Goal: Transaction & Acquisition: Purchase product/service

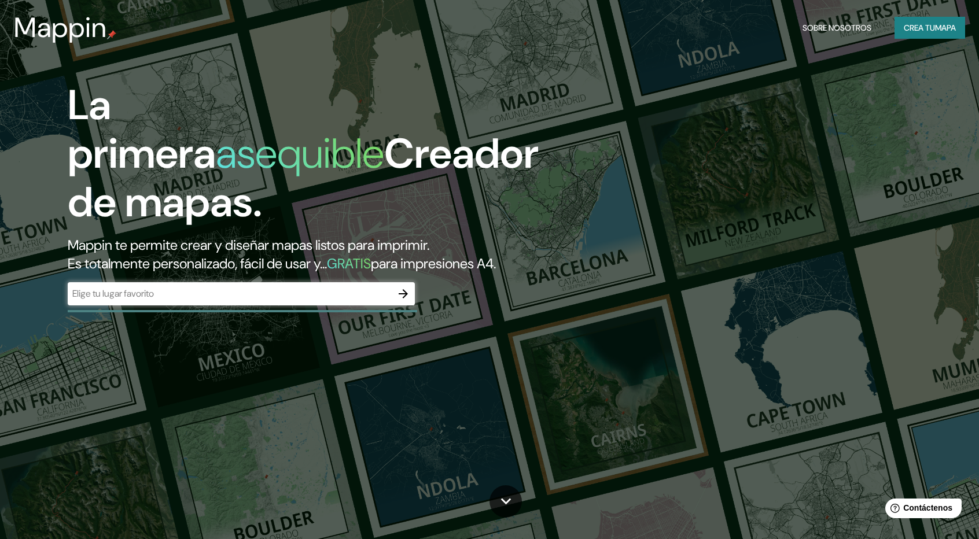
click at [908, 82] on div "La primera asequible Creador de mapas. Mappin te permite crear y diseñar mapas …" at bounding box center [489, 269] width 979 height 539
click at [911, 29] on font "Crea tu" at bounding box center [919, 28] width 31 height 10
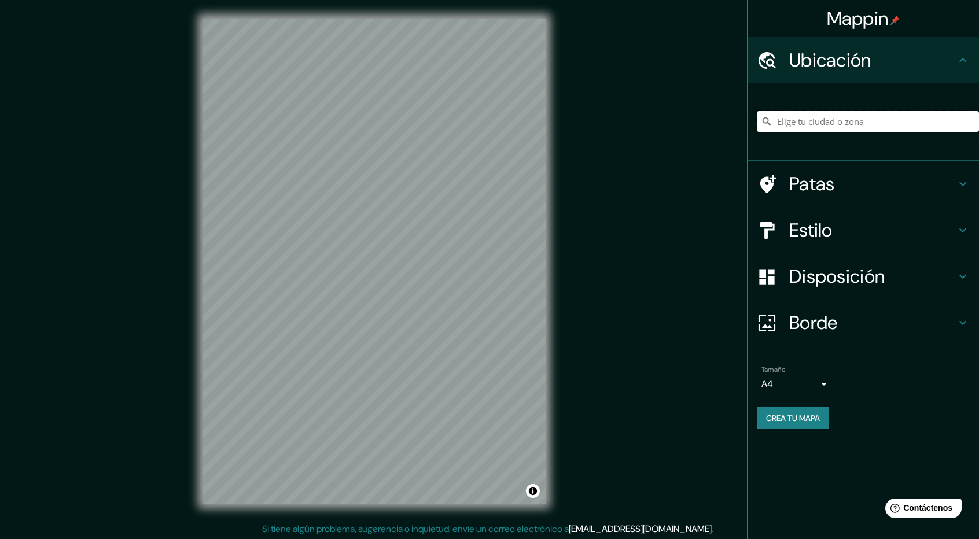
click at [803, 125] on input "Elige tu ciudad o zona" at bounding box center [868, 121] width 222 height 21
type input "y"
type input "[GEOGRAPHIC_DATA], [GEOGRAPHIC_DATA], [GEOGRAPHIC_DATA]"
click at [854, 225] on h4 "Estilo" at bounding box center [872, 230] width 167 height 23
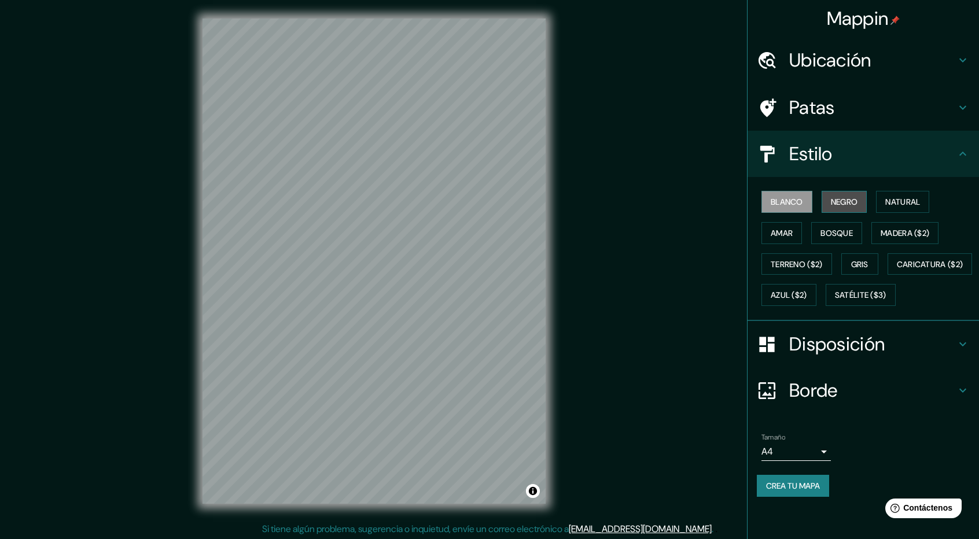
click at [850, 203] on font "Negro" at bounding box center [844, 202] width 27 height 10
click at [887, 200] on button "Natural" at bounding box center [902, 202] width 53 height 22
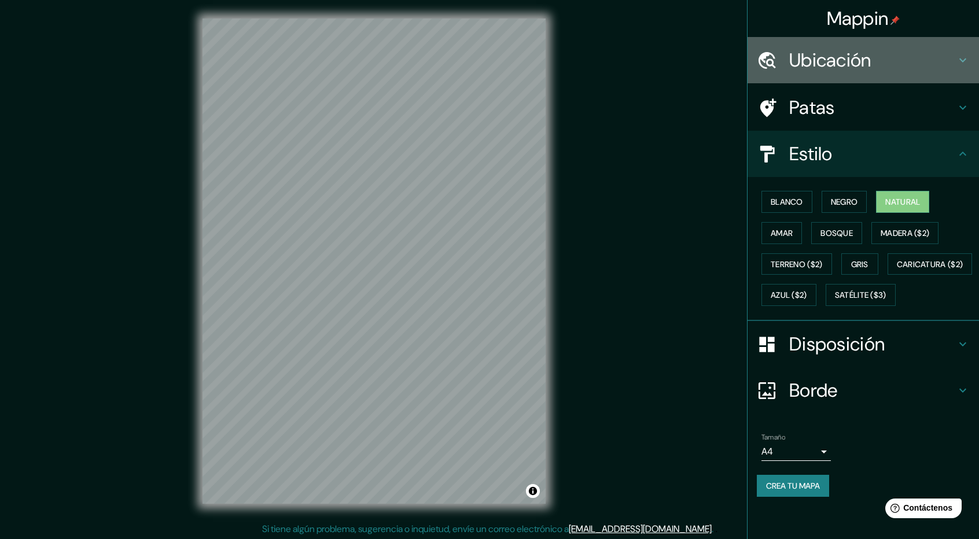
click at [902, 67] on h4 "Ubicación" at bounding box center [872, 60] width 167 height 23
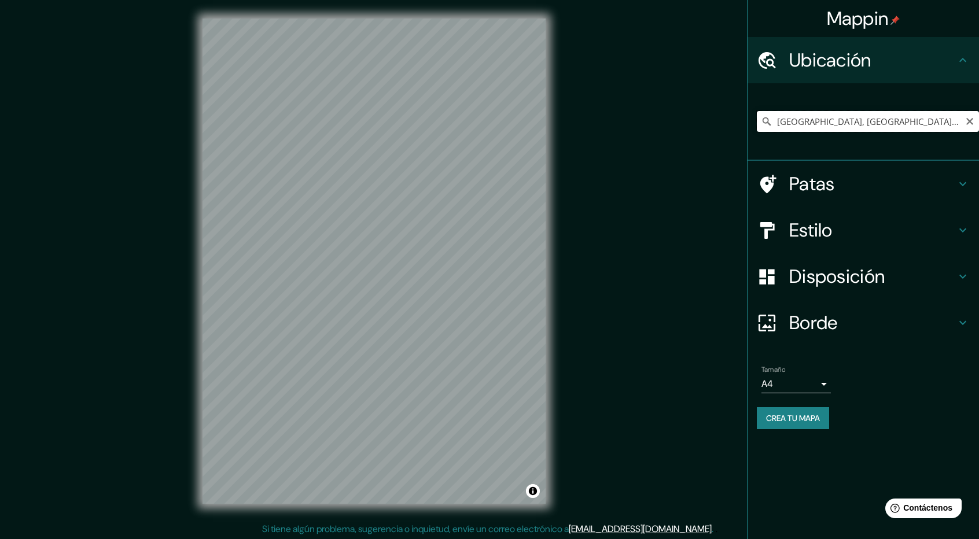
click at [938, 116] on input "[GEOGRAPHIC_DATA], [GEOGRAPHIC_DATA], [GEOGRAPHIC_DATA]" at bounding box center [868, 121] width 222 height 21
click at [559, 204] on div "© Mapbox © OpenStreetMap Improve this map" at bounding box center [374, 261] width 380 height 522
click at [856, 181] on h4 "Patas" at bounding box center [872, 183] width 167 height 23
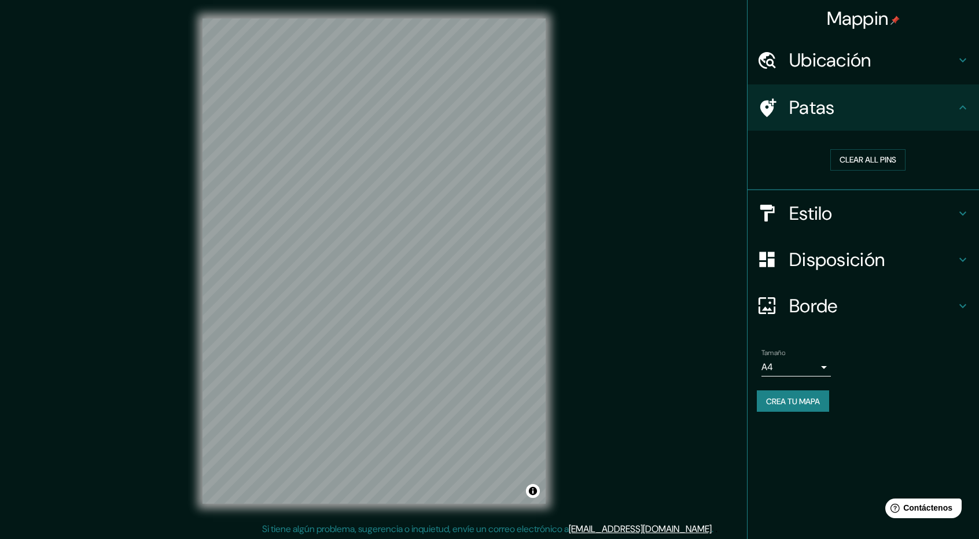
click at [958, 116] on div "Patas" at bounding box center [863, 107] width 231 height 46
click at [959, 117] on div "Patas" at bounding box center [863, 107] width 231 height 46
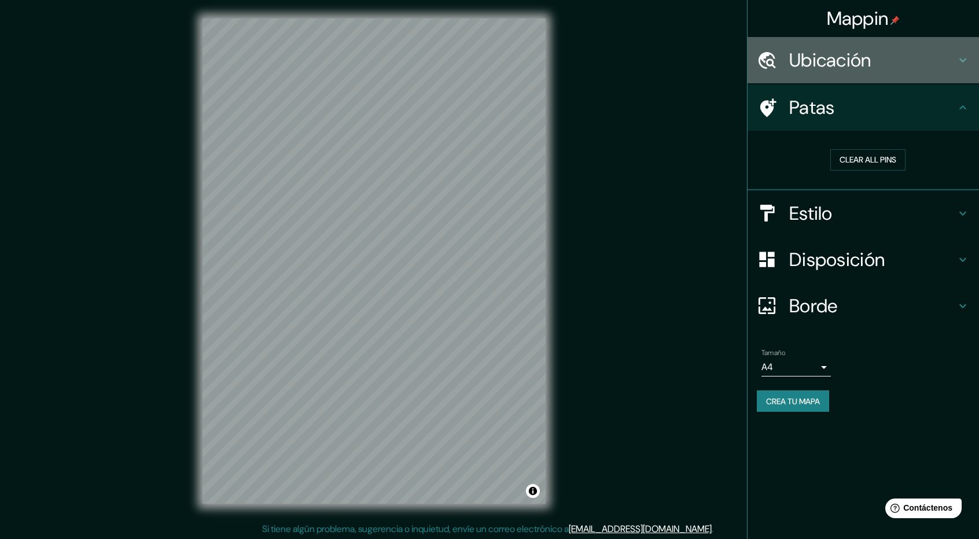
click at [964, 67] on div "Ubicación" at bounding box center [863, 60] width 231 height 46
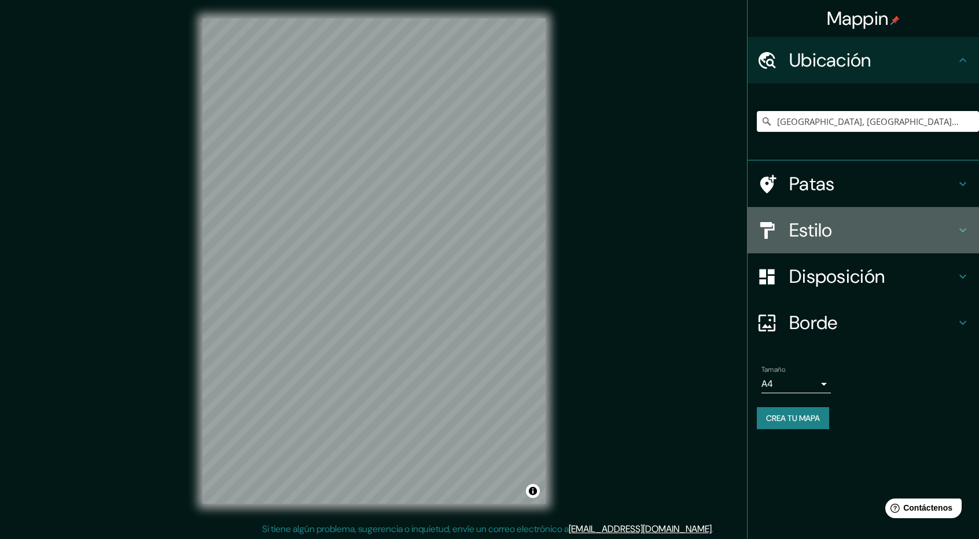
click at [964, 215] on div "Estilo" at bounding box center [863, 230] width 231 height 46
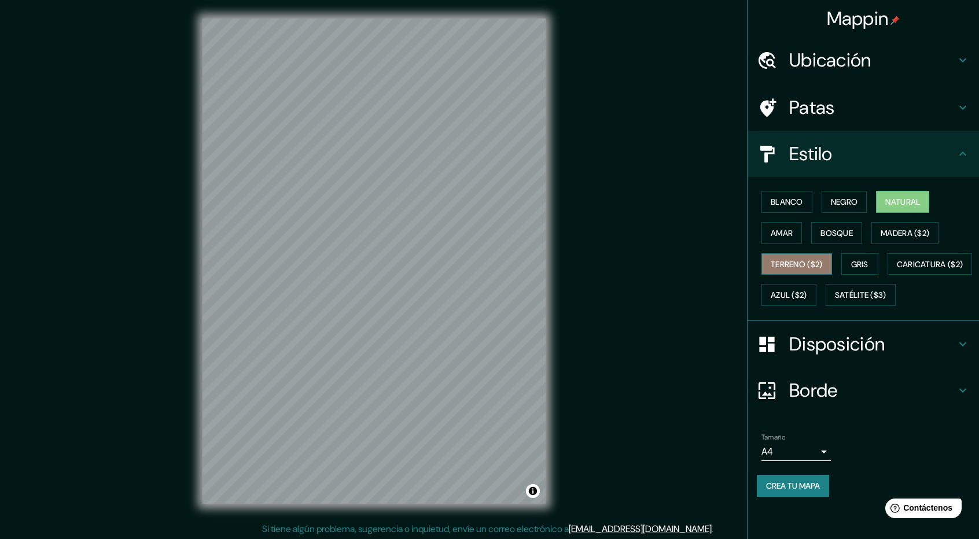
click at [802, 265] on font "Terreno ($2)" at bounding box center [797, 264] width 52 height 10
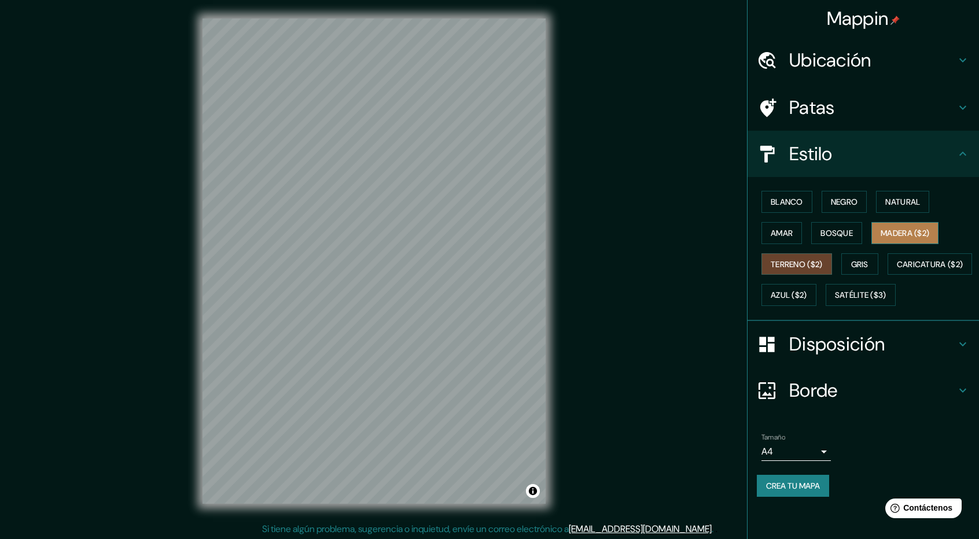
click at [904, 230] on font "Madera ($2)" at bounding box center [905, 233] width 49 height 10
click at [776, 231] on font "Amar" at bounding box center [782, 233] width 22 height 10
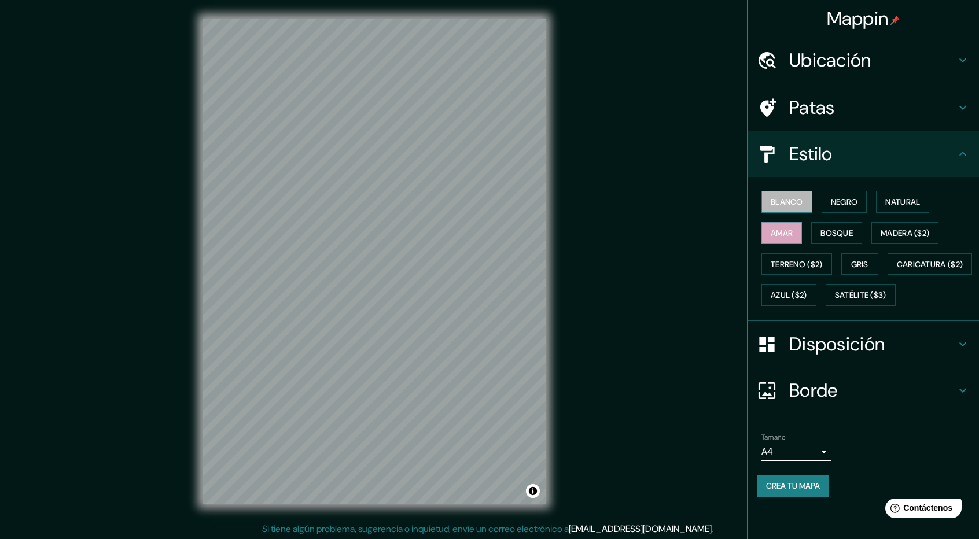
click at [801, 211] on button "Blanco" at bounding box center [786, 202] width 51 height 22
click at [831, 204] on button "Negro" at bounding box center [845, 202] width 46 height 22
click at [892, 203] on font "Natural" at bounding box center [902, 202] width 35 height 10
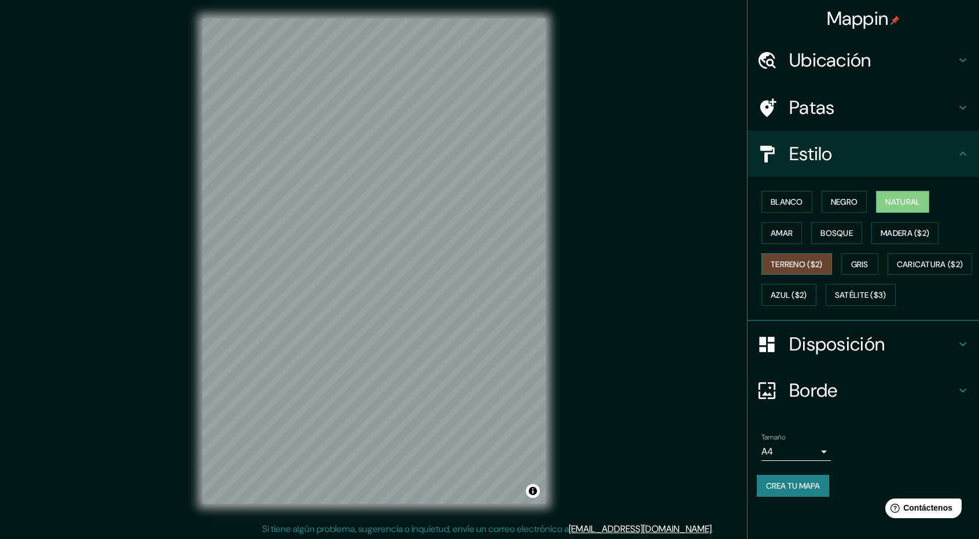
click at [808, 260] on font "Terreno ($2)" at bounding box center [797, 264] width 52 height 10
click at [859, 263] on font "Gris" at bounding box center [859, 264] width 17 height 10
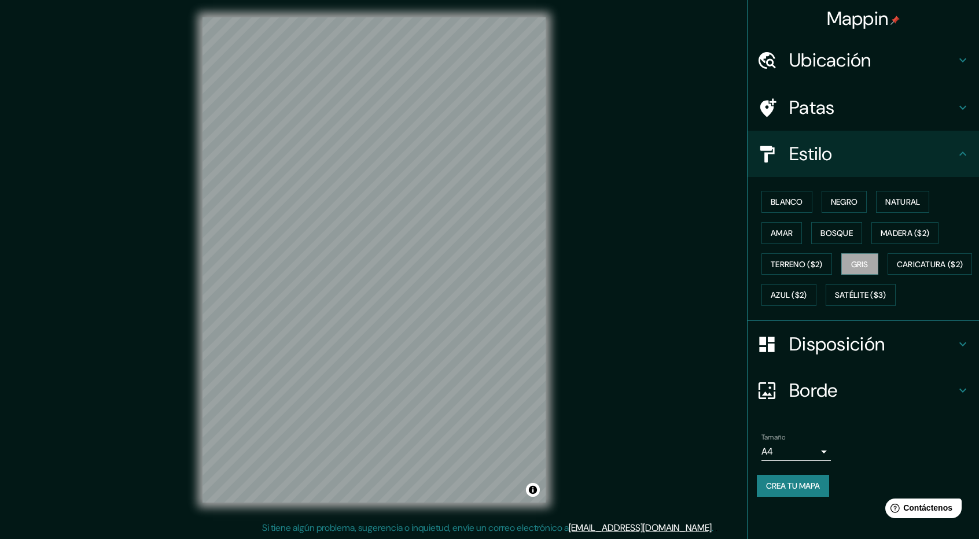
scroll to position [1, 0]
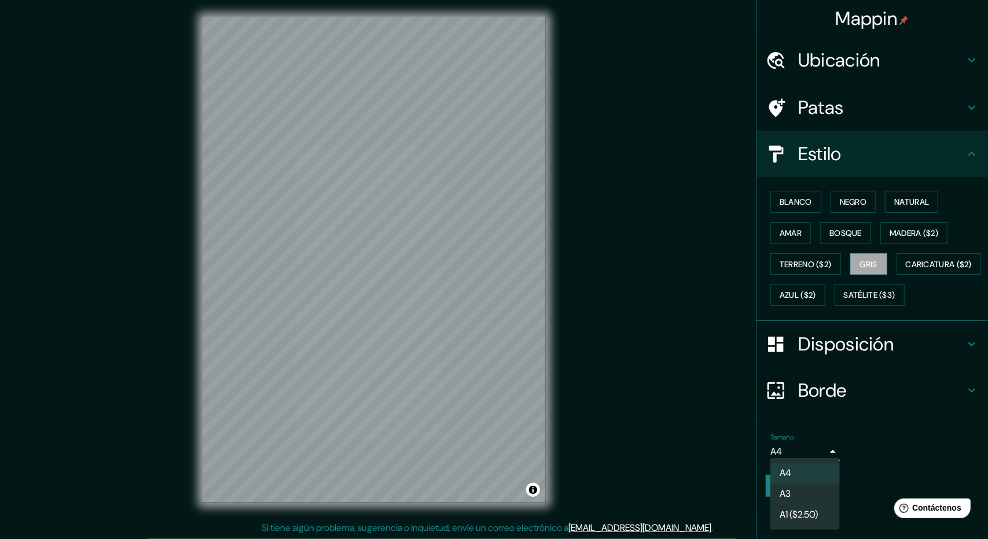
click at [810, 477] on body "Mappin Ubicación [GEOGRAPHIC_DATA], [GEOGRAPHIC_DATA], [GEOGRAPHIC_DATA] [GEOGR…" at bounding box center [494, 268] width 988 height 539
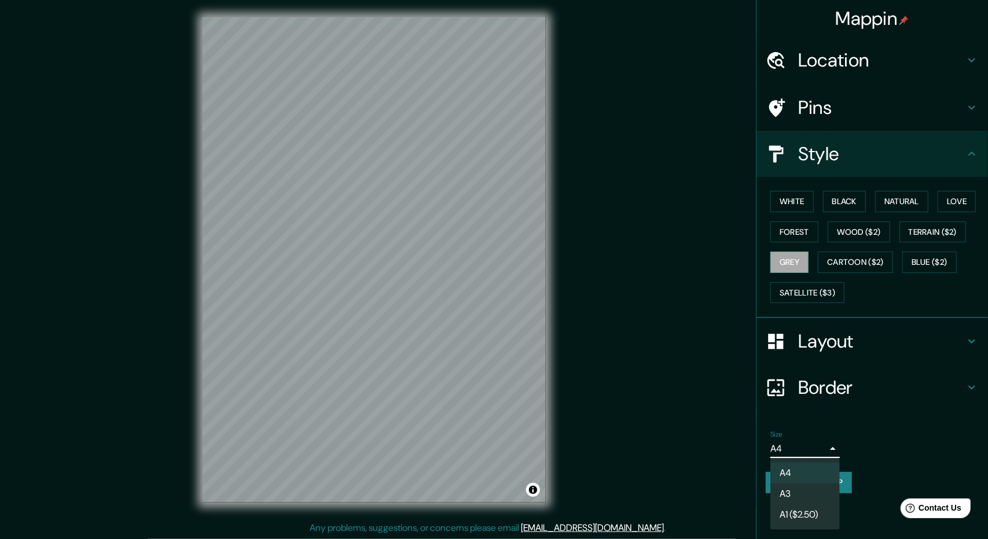
click at [811, 484] on li "A3" at bounding box center [804, 494] width 69 height 21
type input "a4"
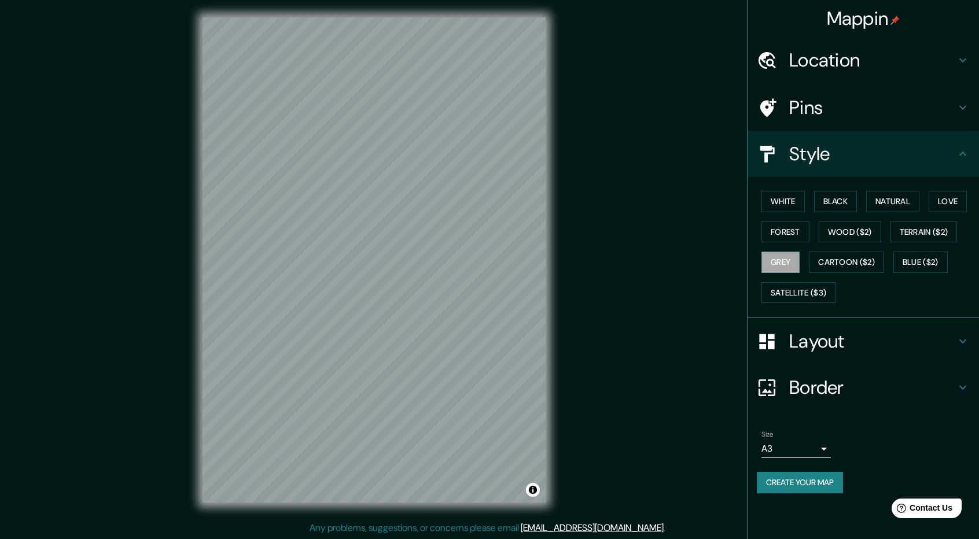
click at [819, 478] on button "Create your map" at bounding box center [800, 482] width 86 height 21
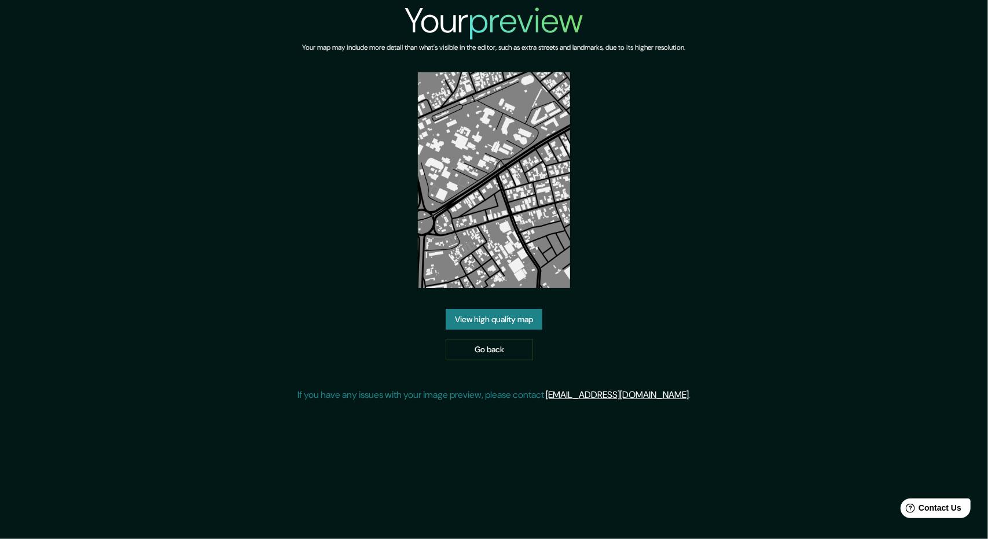
click at [497, 323] on link "View high quality map" at bounding box center [494, 319] width 97 height 21
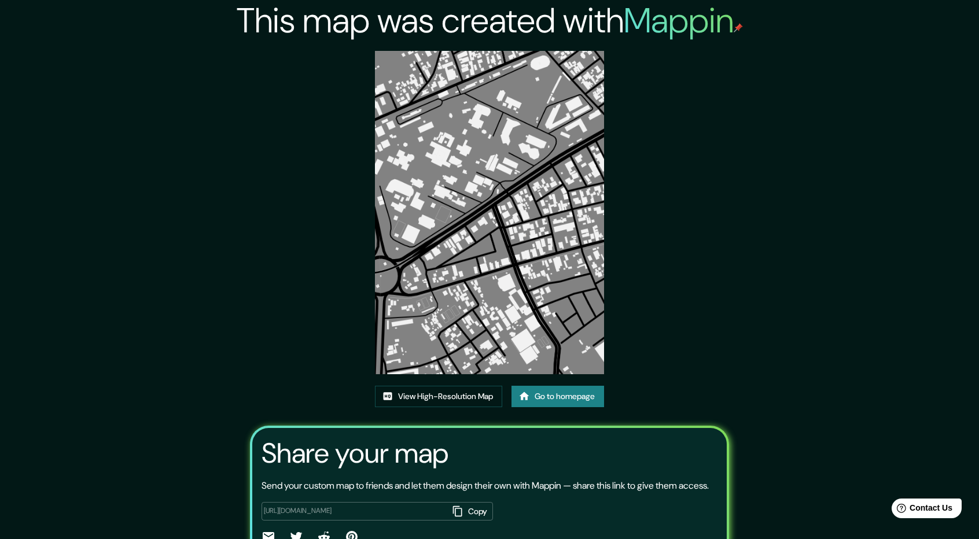
scroll to position [73, 0]
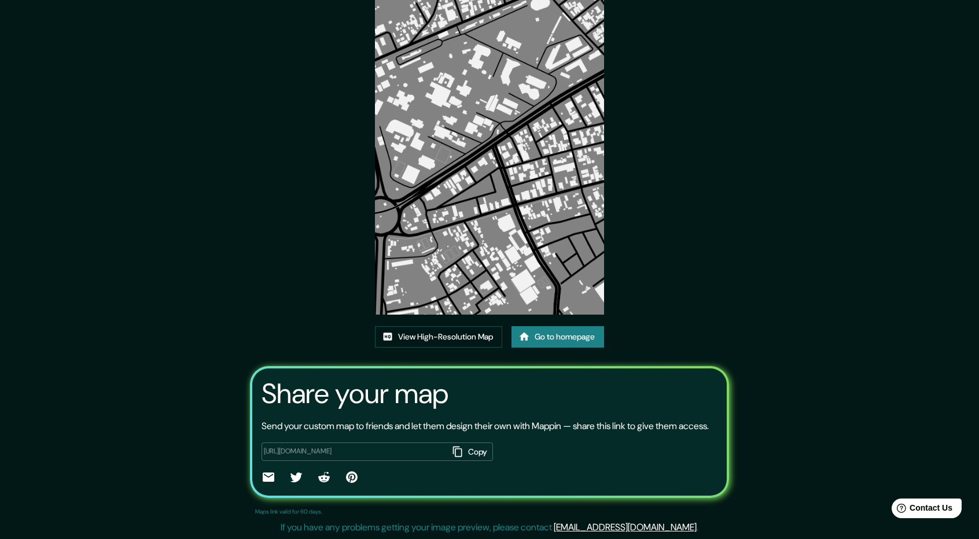
click at [472, 446] on button "Copy" at bounding box center [470, 452] width 45 height 19
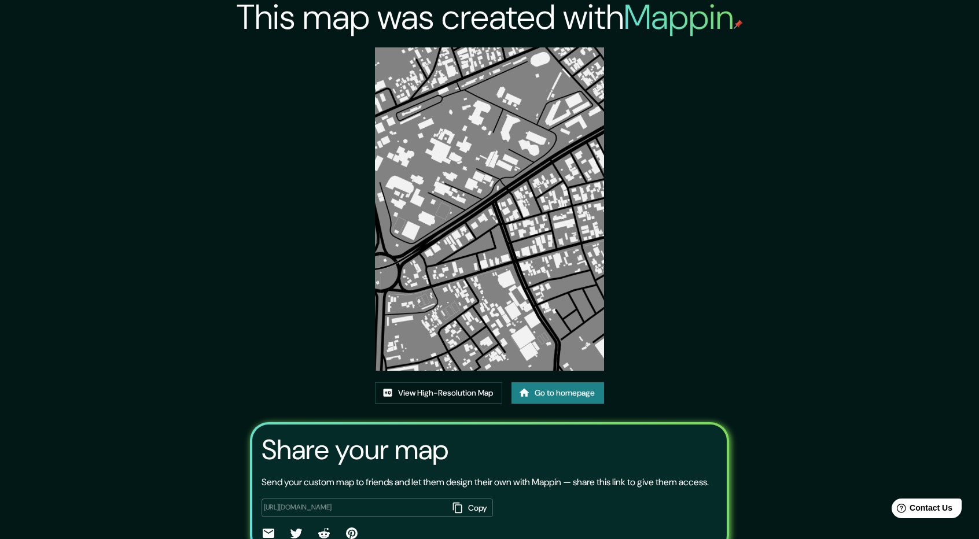
scroll to position [0, 0]
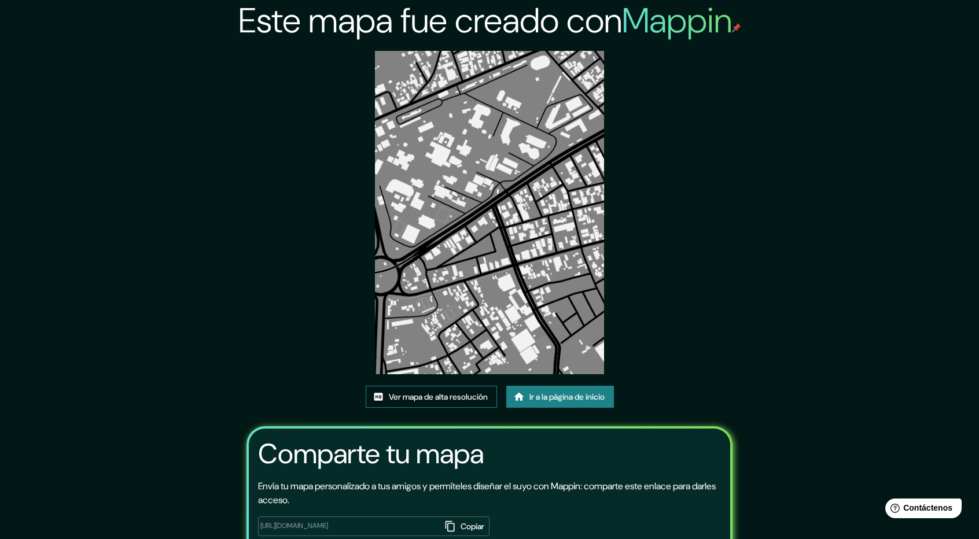
click at [442, 397] on font "Ver mapa de alta resolución" at bounding box center [438, 397] width 99 height 10
click at [543, 393] on font "Ir a la página de inicio" at bounding box center [566, 397] width 75 height 10
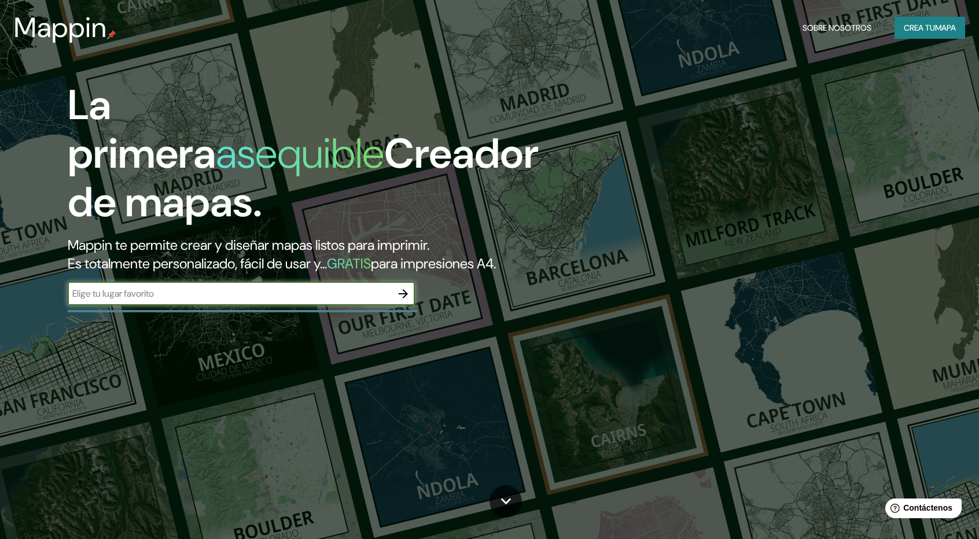
click at [936, 26] on font "mapa" at bounding box center [945, 28] width 21 height 10
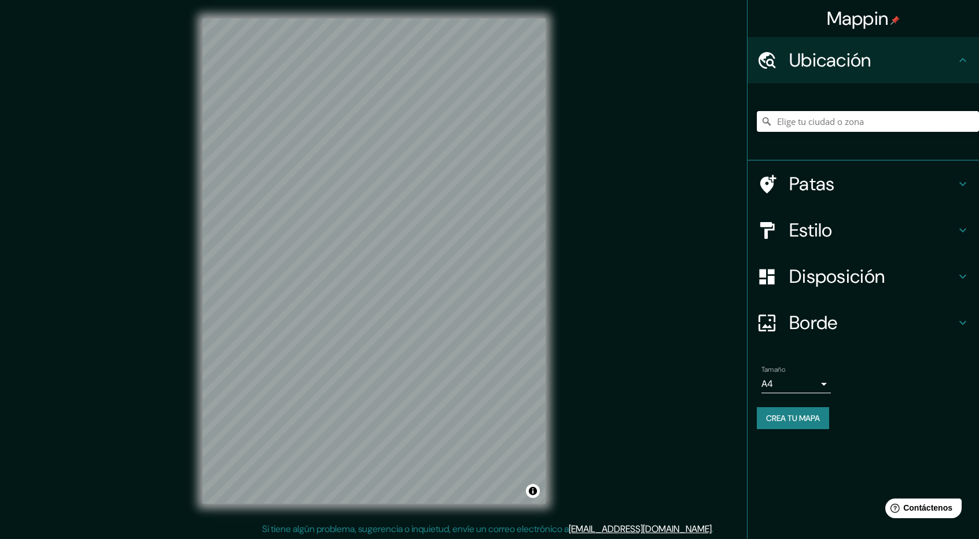
click at [835, 126] on input "Elige tu ciudad o zona" at bounding box center [868, 121] width 222 height 21
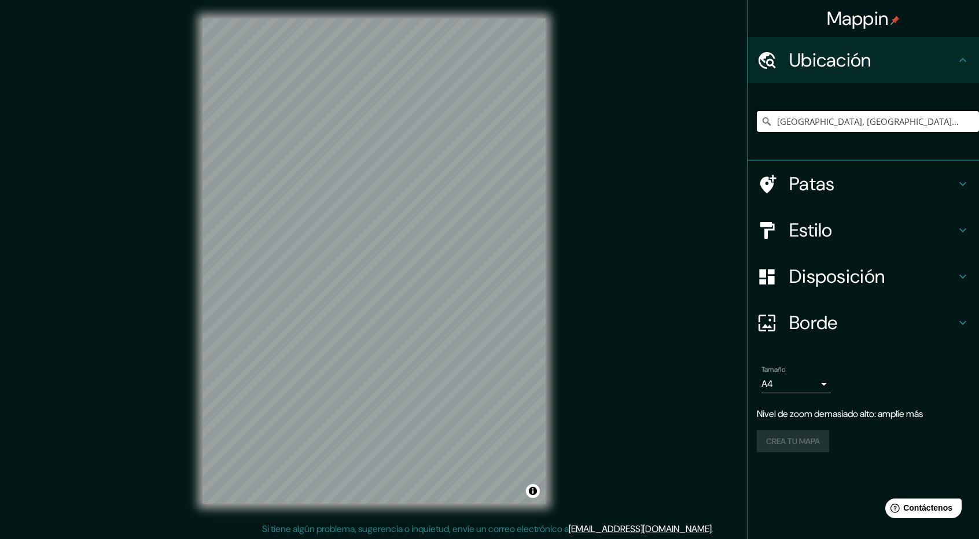
type input "[GEOGRAPHIC_DATA], [GEOGRAPHIC_DATA], [GEOGRAPHIC_DATA]"
click at [645, 319] on div "Mappin Ubicación Tacna, Departamento de Tacna, Perú Tacna Departamento de Tacna…" at bounding box center [489, 270] width 979 height 541
click at [107, 161] on div "Mappin Ubicación Tacna, Departamento de Tacna, Perú Tacna Departamento de Tacna…" at bounding box center [489, 270] width 979 height 541
click at [555, 340] on div "© Mapbox © OpenStreetMap Improve this map" at bounding box center [374, 261] width 380 height 522
click at [389, 0] on html "Mappin Ubicación Tacna, Departamento de Tacna, Perú Tacna Departamento de Tacna…" at bounding box center [489, 269] width 979 height 539
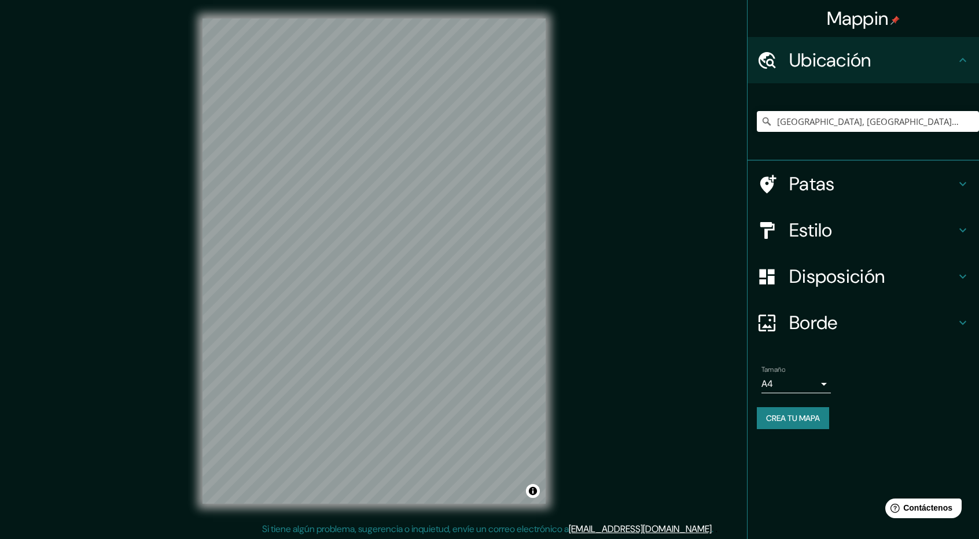
click at [940, 235] on h4 "Estilo" at bounding box center [872, 230] width 167 height 23
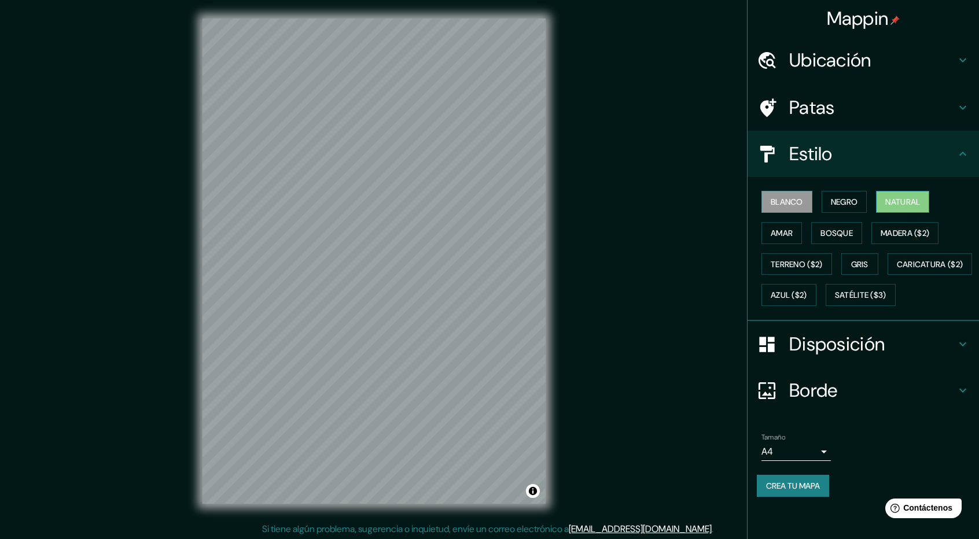
click at [895, 205] on font "Natural" at bounding box center [902, 202] width 35 height 10
click at [780, 237] on font "Amar" at bounding box center [782, 233] width 22 height 15
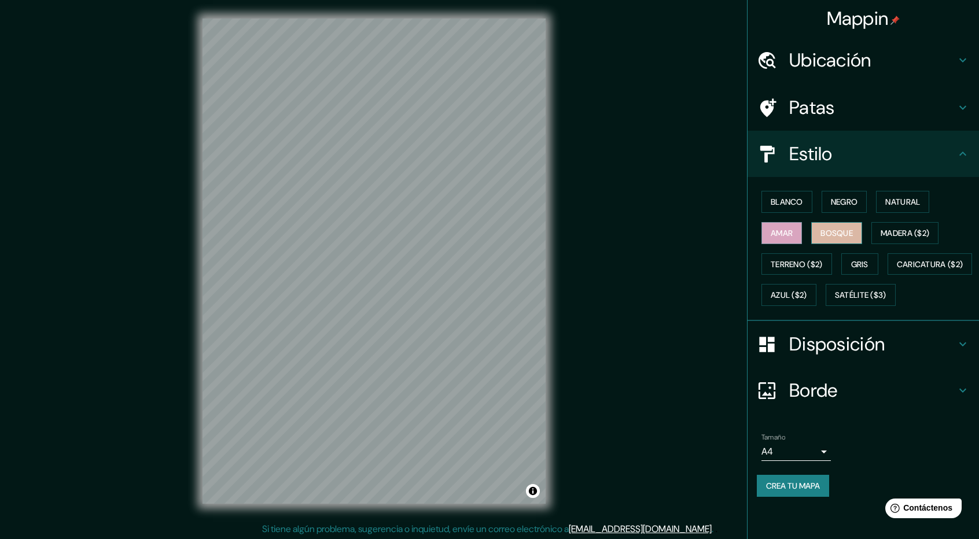
click at [816, 238] on button "Bosque" at bounding box center [836, 233] width 51 height 22
click at [920, 204] on font "Natural" at bounding box center [902, 202] width 35 height 10
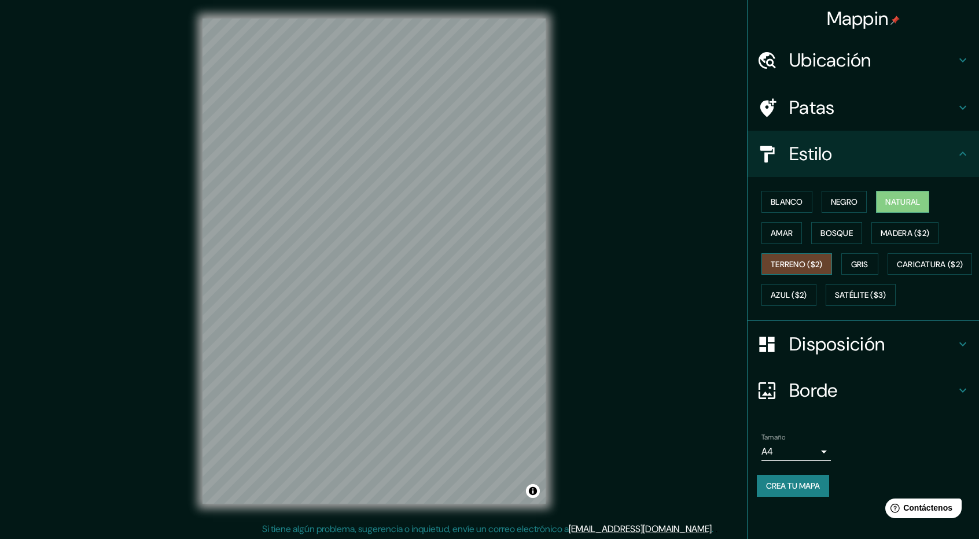
click at [805, 265] on font "Terreno ($2)" at bounding box center [797, 264] width 52 height 10
click at [854, 260] on font "Gris" at bounding box center [859, 264] width 17 height 10
click at [811, 306] on div "Blanco Negro Natural Amar Bosque Madera ($2) Terreno ($2) Gris Caricatura ($2) …" at bounding box center [868, 248] width 222 height 124
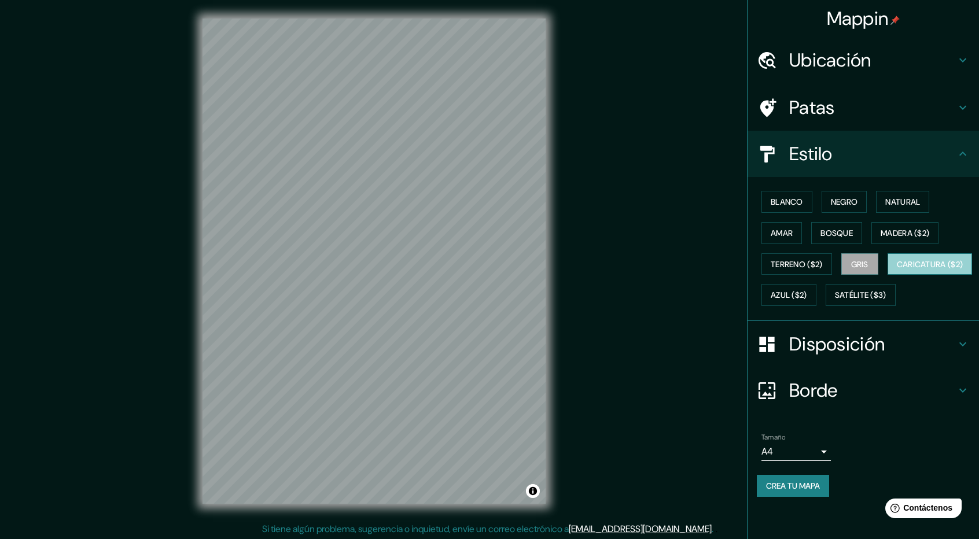
click at [897, 270] on font "Caricatura ($2)" at bounding box center [930, 264] width 67 height 10
click at [818, 491] on font "Crea tu mapa" at bounding box center [793, 486] width 54 height 10
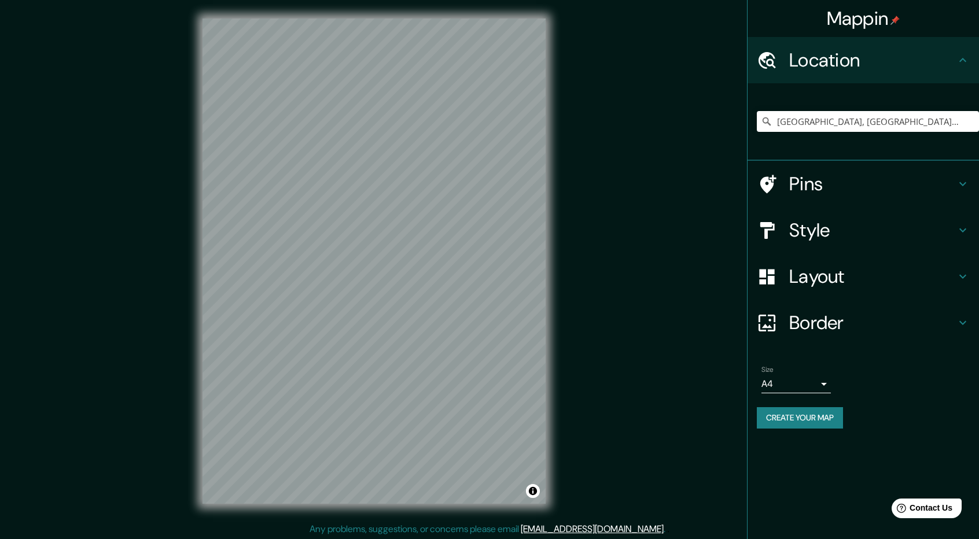
click at [805, 102] on div "Tacna, Departamento de Tacna, Perú" at bounding box center [868, 122] width 222 height 58
click at [813, 113] on input "Tacna, Departamento de Tacna, Perú" at bounding box center [868, 121] width 222 height 21
drag, startPoint x: 926, startPoint y: 118, endPoint x: 755, endPoint y: 149, distance: 174.0
click at [755, 149] on div "Tacna, Departamento de Tacna, Perú" at bounding box center [863, 122] width 231 height 78
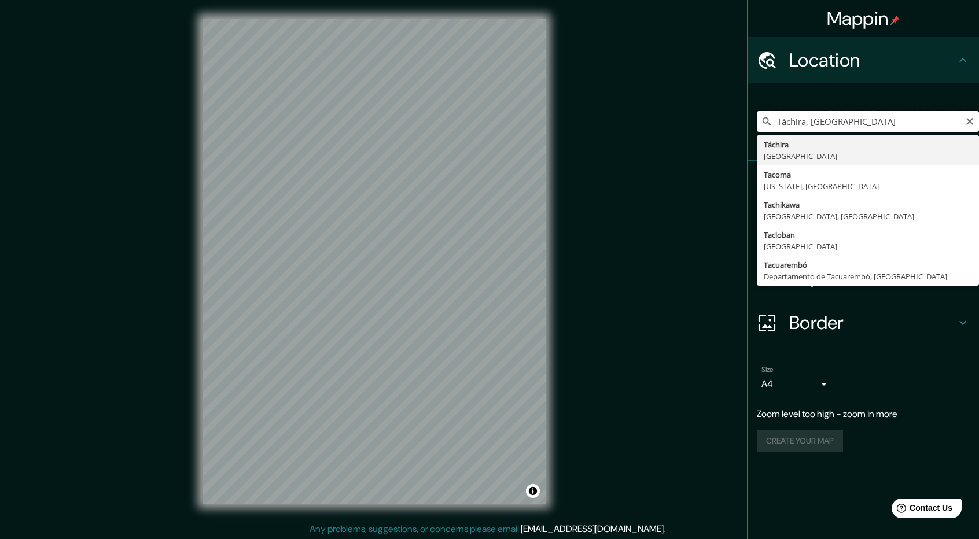
drag, startPoint x: 881, startPoint y: 121, endPoint x: 792, endPoint y: 132, distance: 89.3
click at [792, 132] on div "Táchira, Venezuela Táchira Venezuela Tacoma Washington, Estados Unidos Tachikaw…" at bounding box center [868, 122] width 222 height 58
drag, startPoint x: 871, startPoint y: 122, endPoint x: 782, endPoint y: 134, distance: 89.9
click at [782, 134] on div "Táchira, Venezuela Tacna Departamento de Tacna, Perú Tacna Arizona, Estados Uni…" at bounding box center [868, 122] width 222 height 58
type input "[GEOGRAPHIC_DATA], [GEOGRAPHIC_DATA], [GEOGRAPHIC_DATA]"
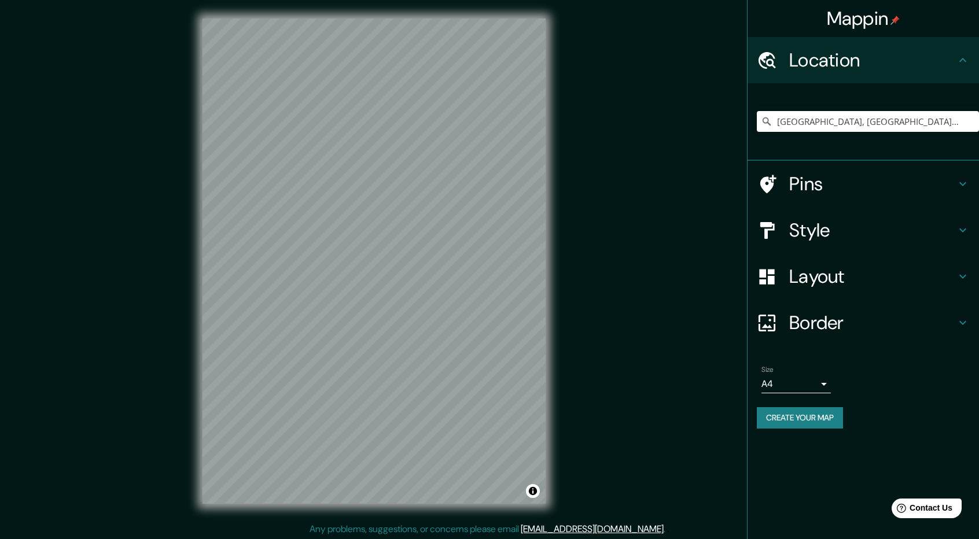
click at [870, 223] on h4 "Style" at bounding box center [872, 230] width 167 height 23
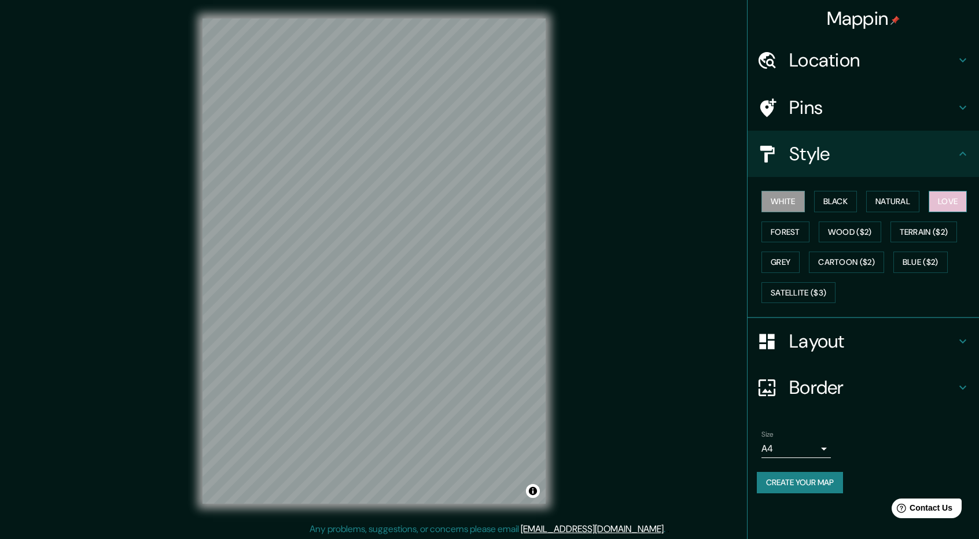
click at [948, 204] on button "Love" at bounding box center [948, 201] width 38 height 21
click at [776, 229] on button "Forest" at bounding box center [785, 232] width 48 height 21
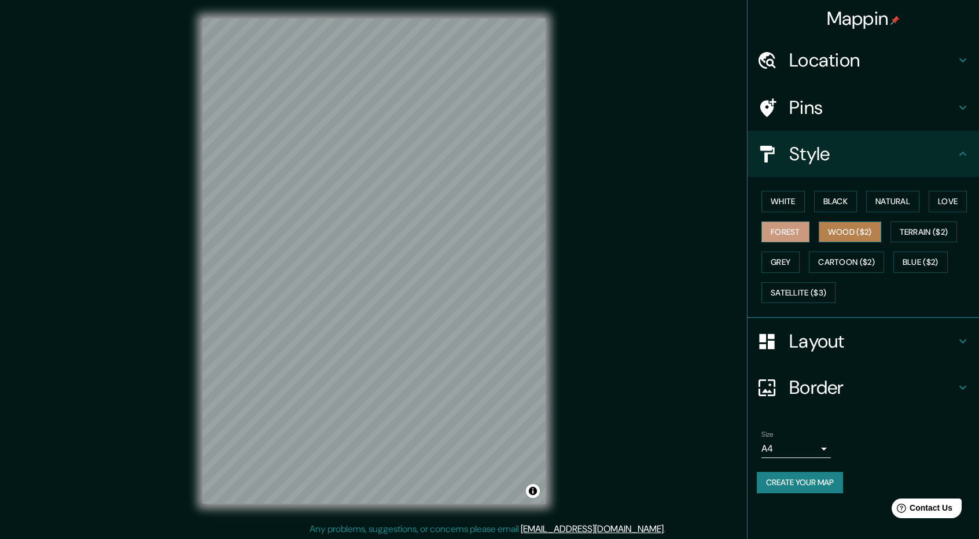
click at [849, 238] on button "Wood ($2)" at bounding box center [850, 232] width 62 height 21
click at [926, 233] on button "Terrain ($2)" at bounding box center [923, 232] width 67 height 21
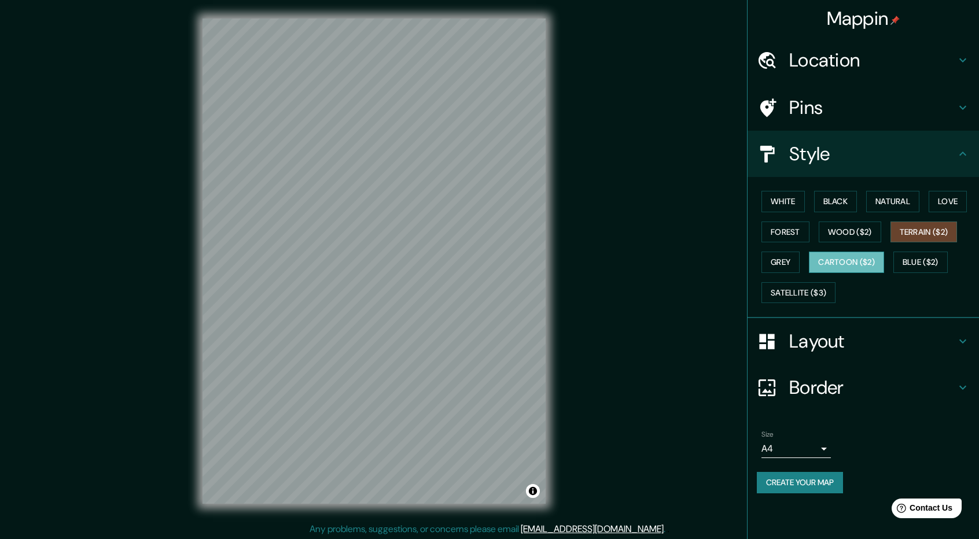
click at [835, 267] on button "Cartoon ($2)" at bounding box center [846, 262] width 75 height 21
click at [917, 260] on button "Blue ($2)" at bounding box center [920, 262] width 54 height 21
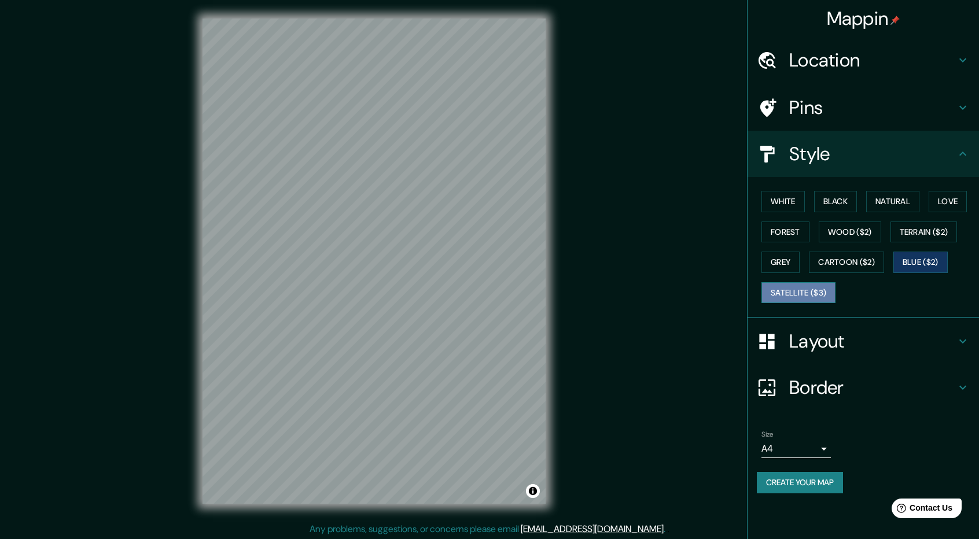
click at [815, 290] on button "Satellite ($3)" at bounding box center [798, 292] width 74 height 21
click at [903, 245] on div "White Black Natural Love Forest Wood ($2) Terrain ($2) Grey Cartoon ($2) Blue (…" at bounding box center [868, 247] width 222 height 122
click at [906, 241] on button "Terrain ($2)" at bounding box center [923, 232] width 67 height 21
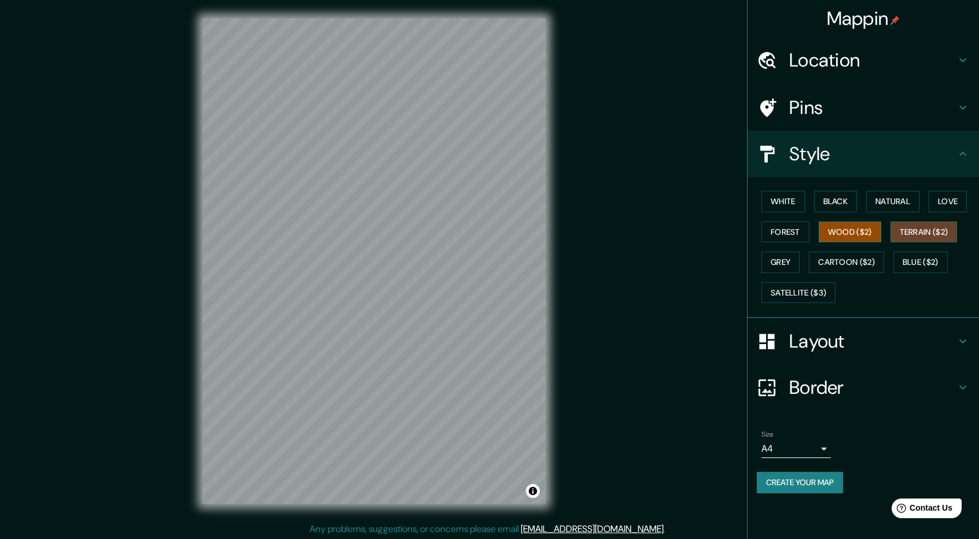
click at [868, 227] on button "Wood ($2)" at bounding box center [850, 232] width 62 height 21
click at [767, 239] on button "Forest" at bounding box center [785, 232] width 48 height 21
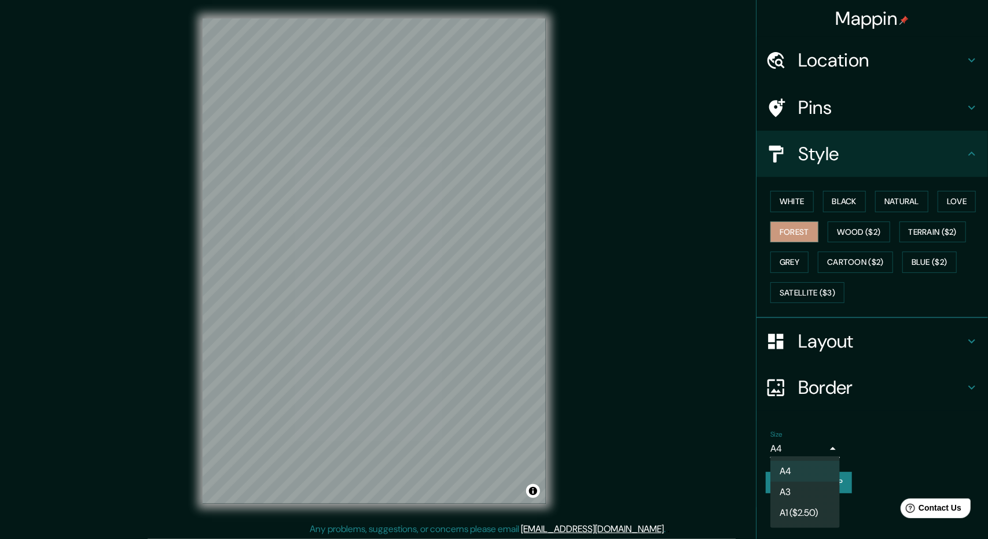
click at [811, 450] on body "Mappin Location Tacna, Departamento de Tacna, Perú Pins Style White Black Natur…" at bounding box center [494, 269] width 988 height 539
click at [793, 495] on li "A3" at bounding box center [804, 492] width 69 height 21
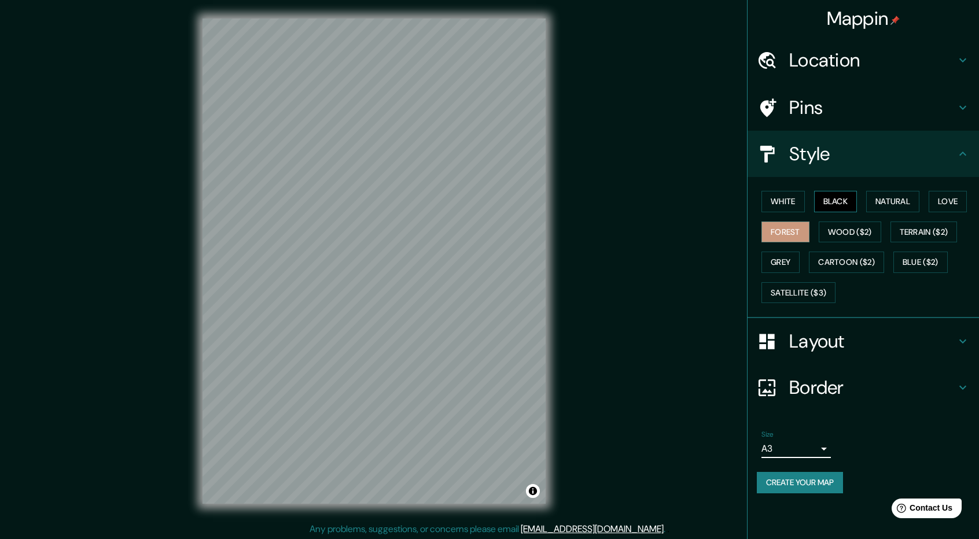
click at [844, 208] on button "Black" at bounding box center [835, 201] width 43 height 21
click at [888, 203] on button "Natural" at bounding box center [892, 201] width 53 height 21
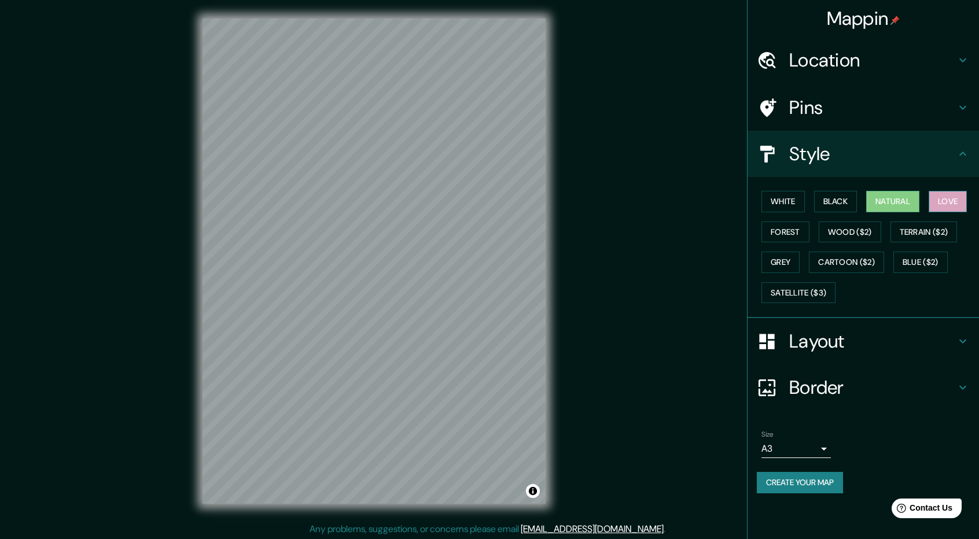
click at [935, 207] on button "Love" at bounding box center [948, 201] width 38 height 21
click at [779, 239] on button "Forest" at bounding box center [785, 232] width 48 height 21
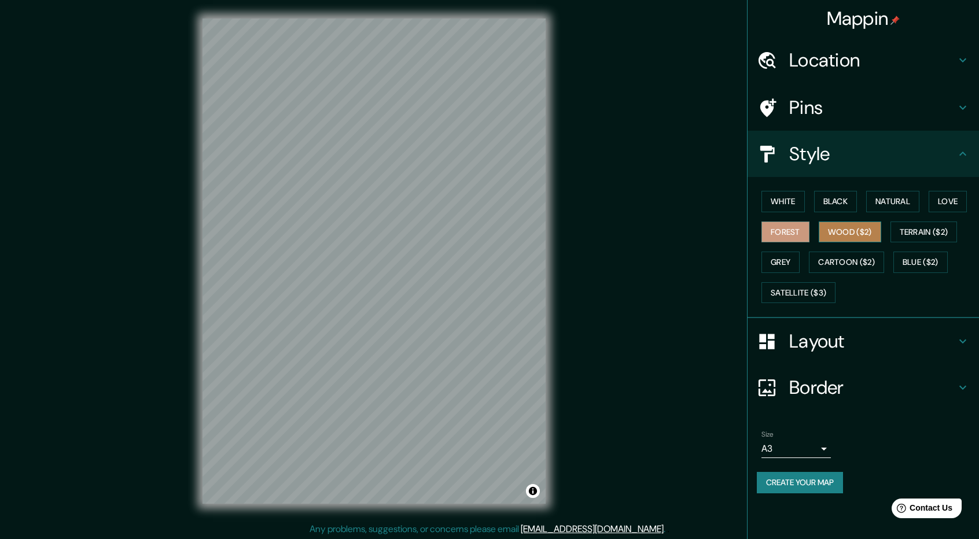
click at [844, 236] on button "Wood ($2)" at bounding box center [850, 232] width 62 height 21
click at [793, 203] on button "White" at bounding box center [782, 201] width 43 height 21
click at [825, 203] on button "Black" at bounding box center [835, 201] width 43 height 21
click at [870, 203] on button "Natural" at bounding box center [892, 201] width 53 height 21
click at [769, 229] on button "Forest" at bounding box center [785, 232] width 48 height 21
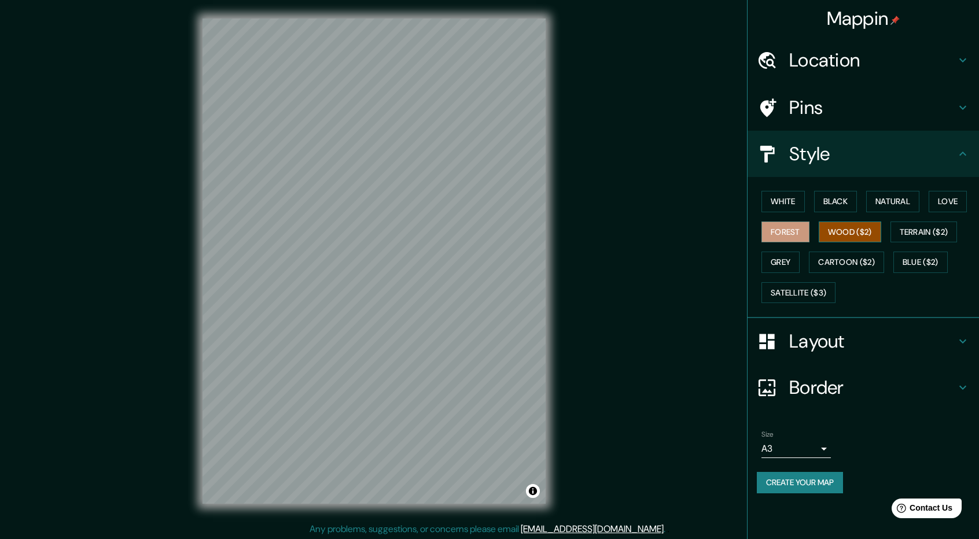
click at [823, 232] on button "Wood ($2)" at bounding box center [850, 232] width 62 height 21
click at [932, 231] on button "Terrain ($2)" at bounding box center [923, 232] width 67 height 21
click at [786, 271] on button "Grey" at bounding box center [780, 262] width 38 height 21
click at [829, 203] on button "Black" at bounding box center [835, 201] width 43 height 21
click at [776, 225] on button "Forest" at bounding box center [785, 232] width 48 height 21
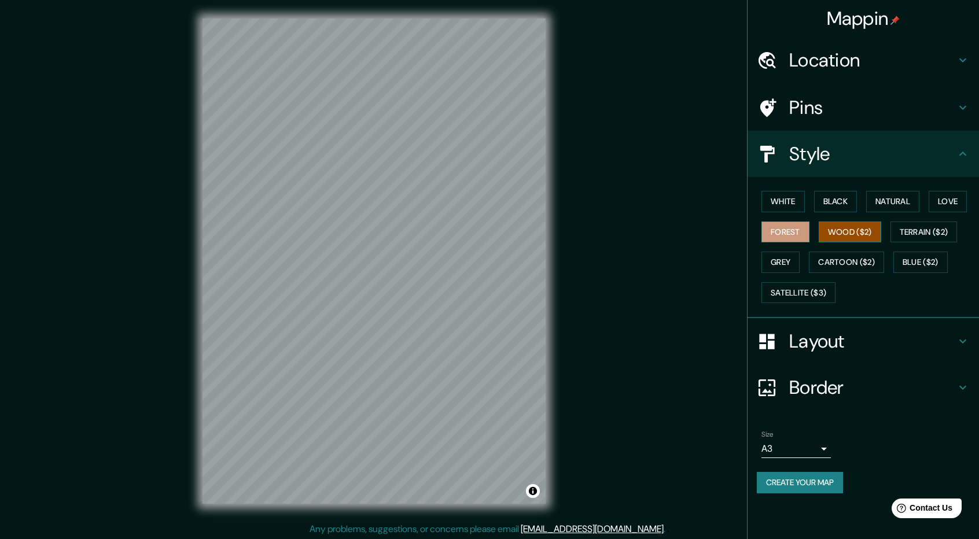
click at [831, 229] on button "Wood ($2)" at bounding box center [850, 232] width 62 height 21
click at [894, 237] on button "Terrain ($2)" at bounding box center [923, 232] width 67 height 21
click at [786, 255] on button "Grey" at bounding box center [780, 262] width 38 height 21
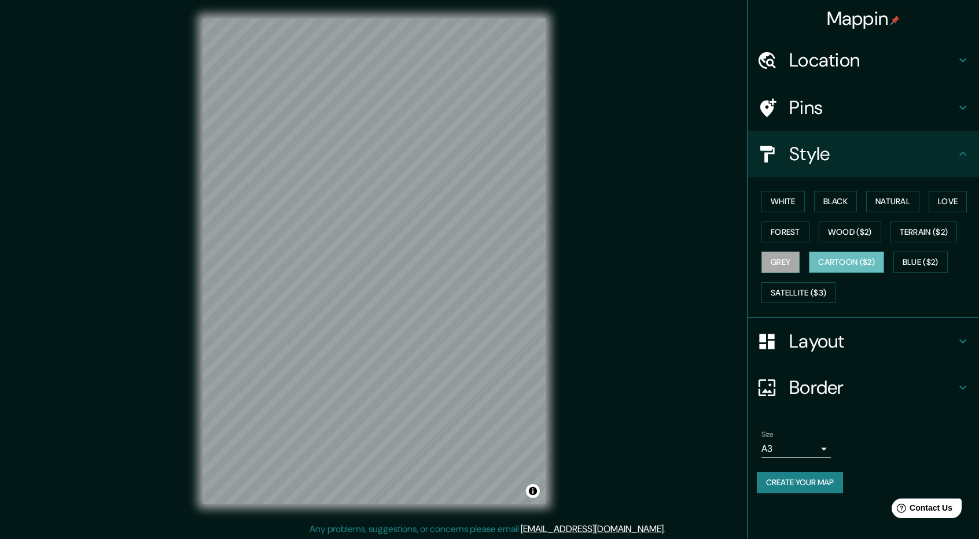
click at [827, 257] on button "Cartoon ($2)" at bounding box center [846, 262] width 75 height 21
click at [905, 263] on button "Blue ($2)" at bounding box center [920, 262] width 54 height 21
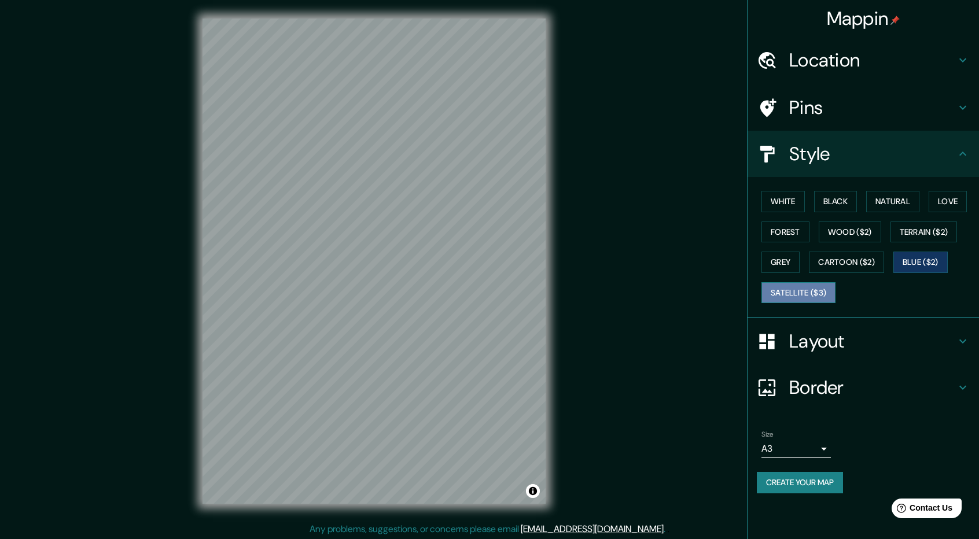
click at [799, 292] on button "Satellite ($3)" at bounding box center [798, 292] width 74 height 21
click at [795, 262] on button "Grey" at bounding box center [780, 262] width 38 height 21
